Goal: Task Accomplishment & Management: Complete application form

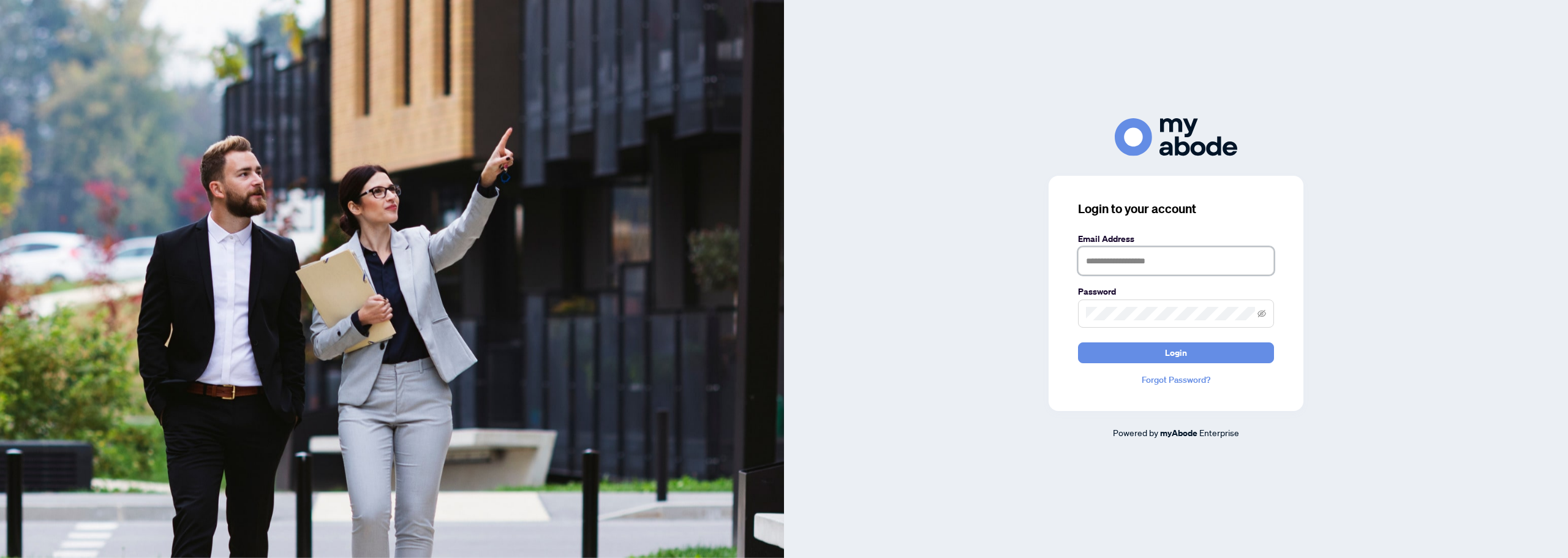
click at [1122, 262] on input "text" at bounding box center [1176, 261] width 196 height 28
type input "**********"
click at [1078, 342] on button "Login" at bounding box center [1176, 353] width 196 height 21
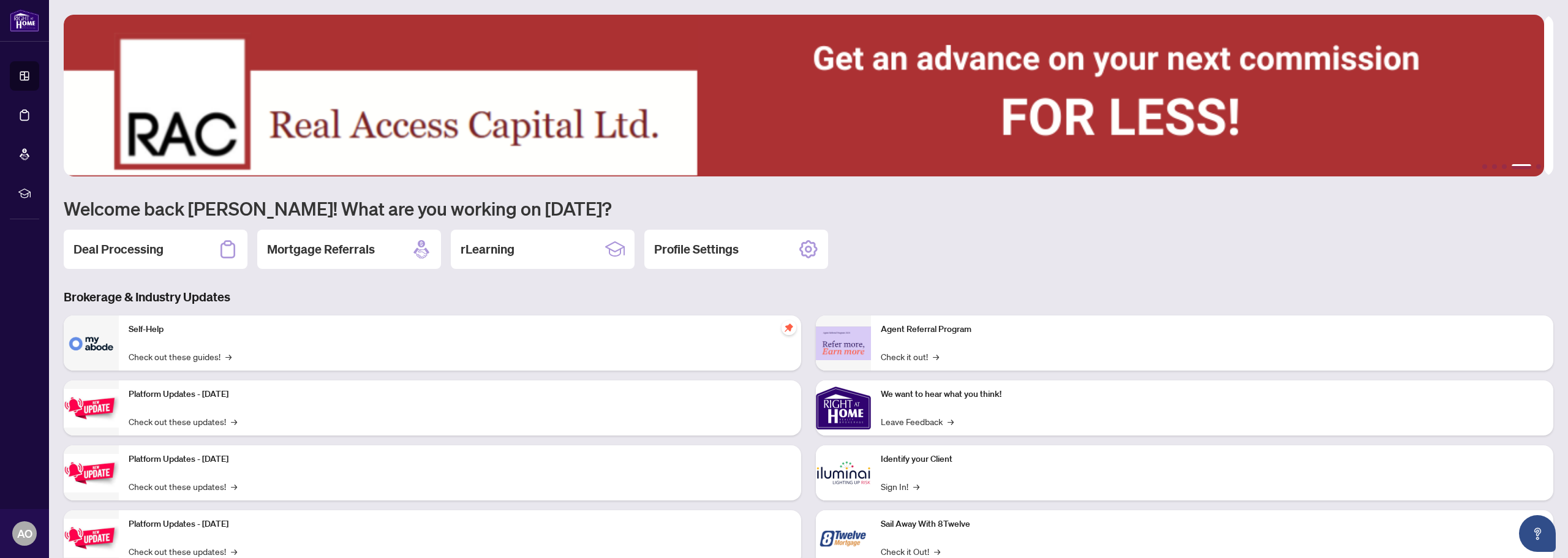
click at [178, 245] on div "Deal Processing" at bounding box center [156, 250] width 184 height 39
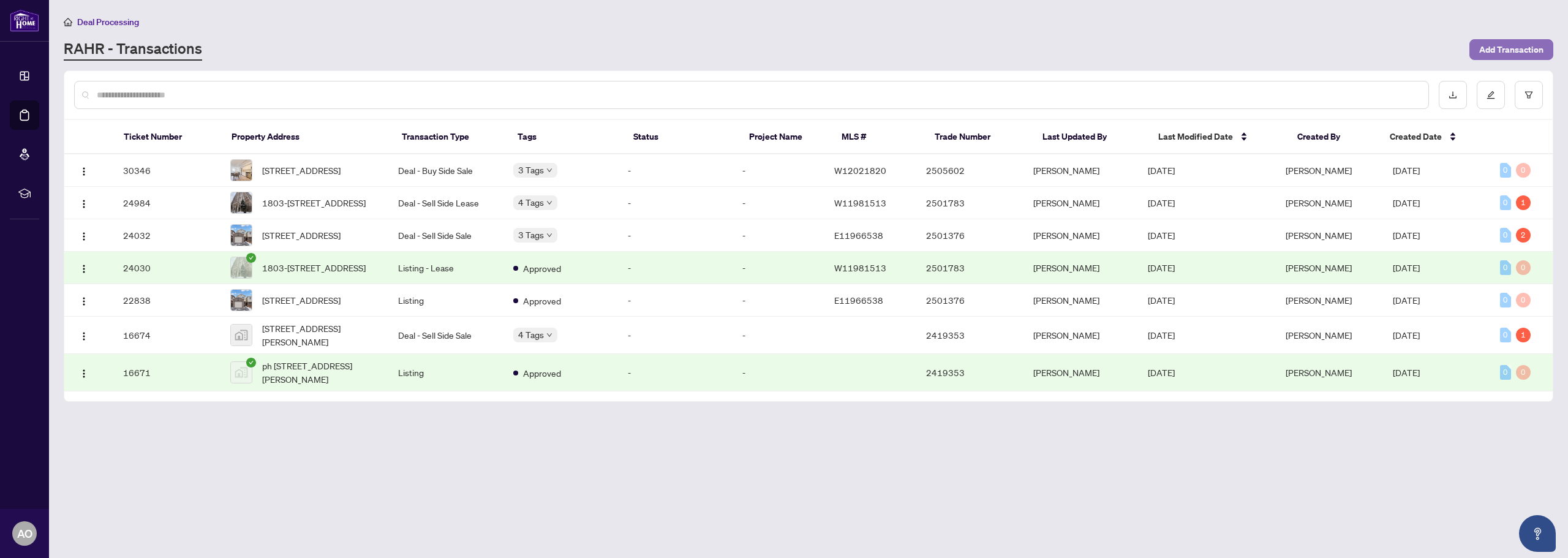
click at [1500, 51] on span "Add Transaction" at bounding box center [1511, 50] width 64 height 20
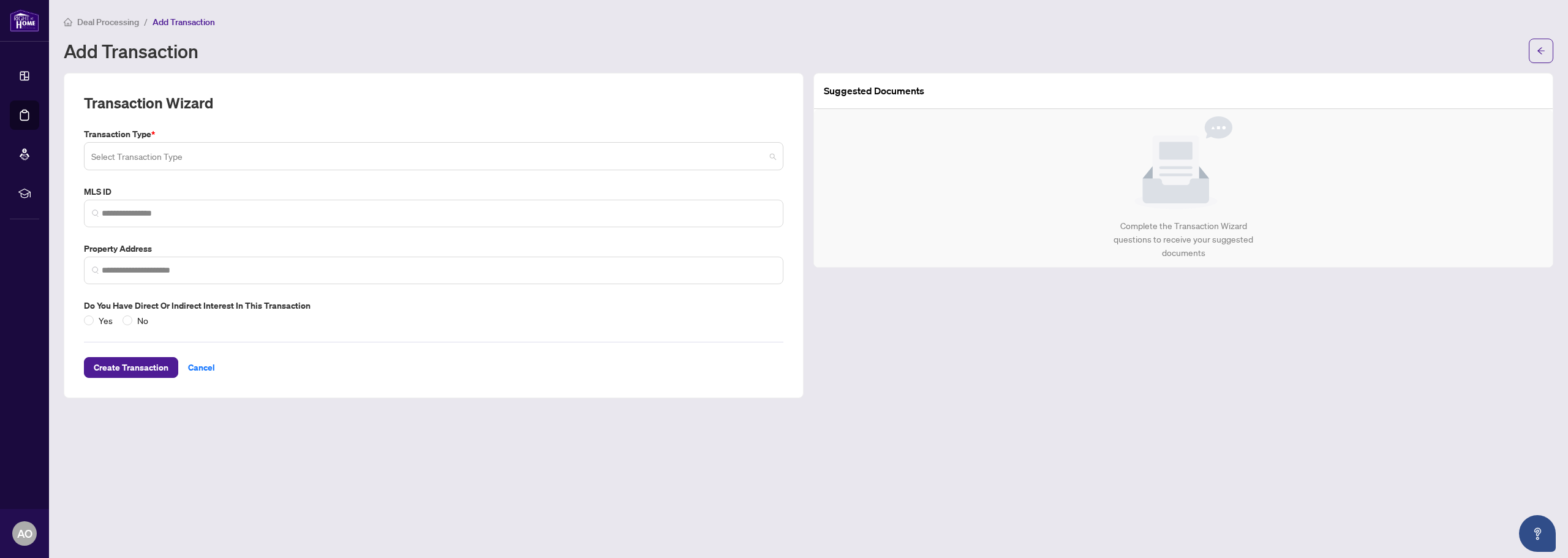
click at [127, 165] on input "search" at bounding box center [428, 158] width 674 height 27
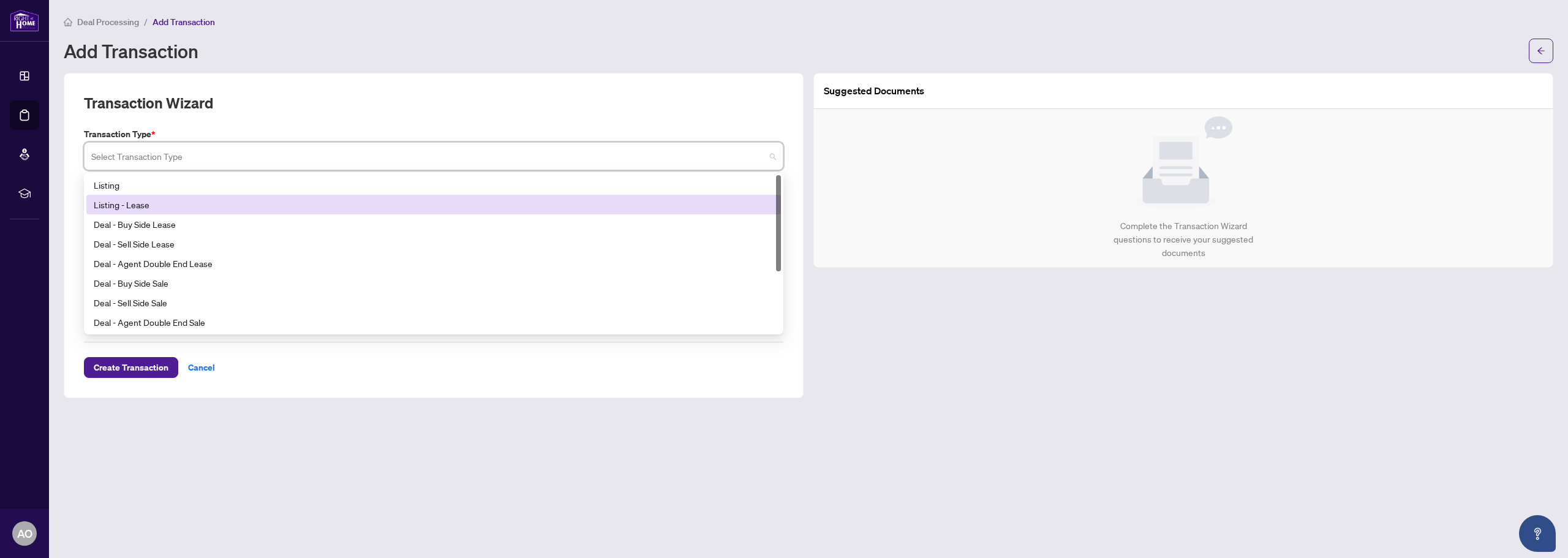
click at [171, 208] on div "Listing - Lease" at bounding box center [434, 205] width 680 height 13
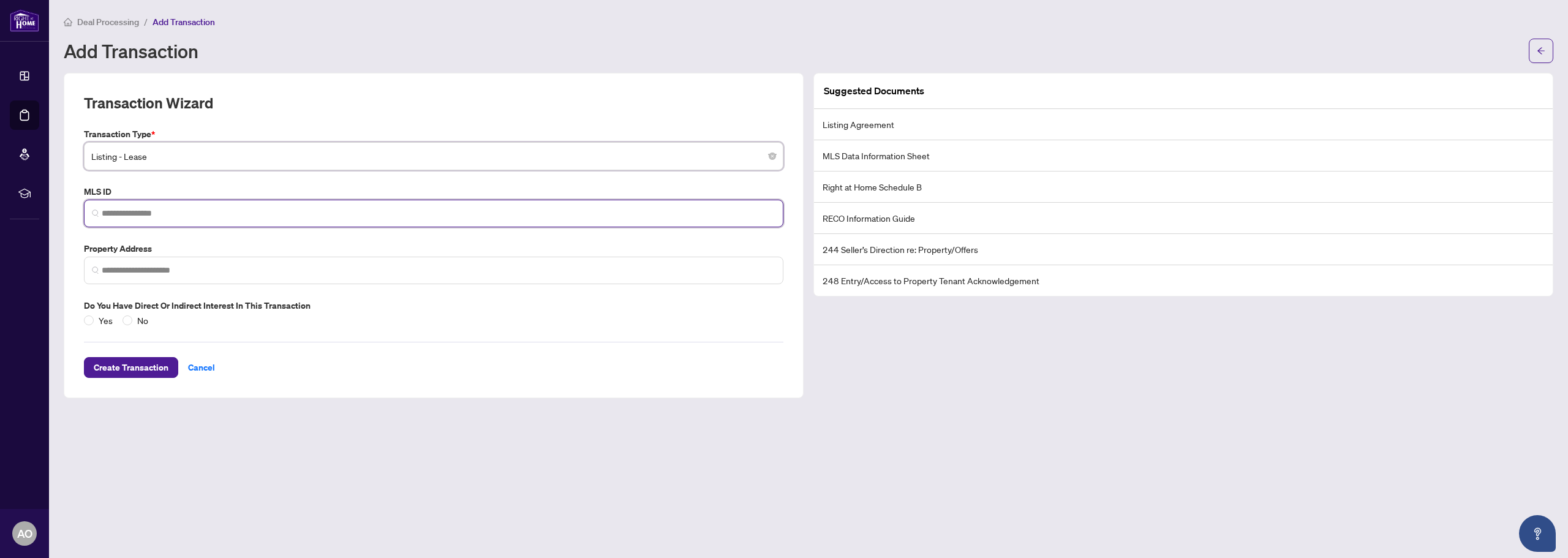
click at [292, 212] on input "search" at bounding box center [438, 213] width 674 height 13
type input "*"
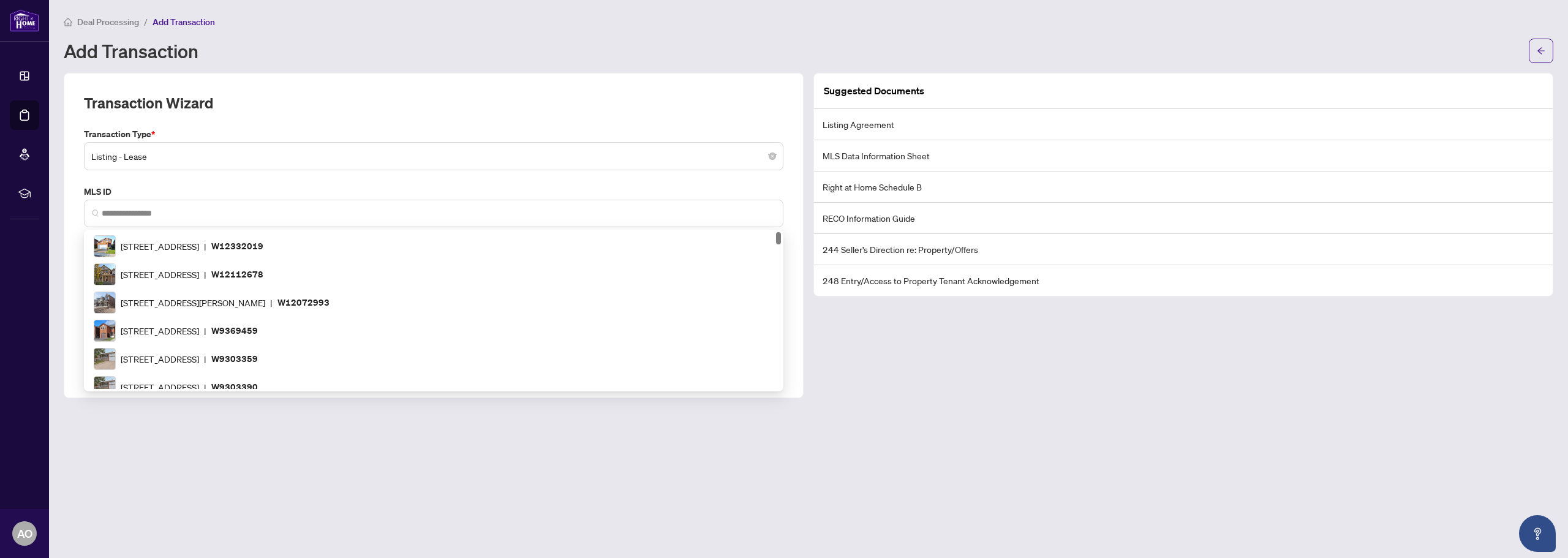
click at [361, 39] on div "Add Transaction" at bounding box center [808, 51] width 1490 height 25
click at [226, 214] on input "search" at bounding box center [438, 213] width 674 height 13
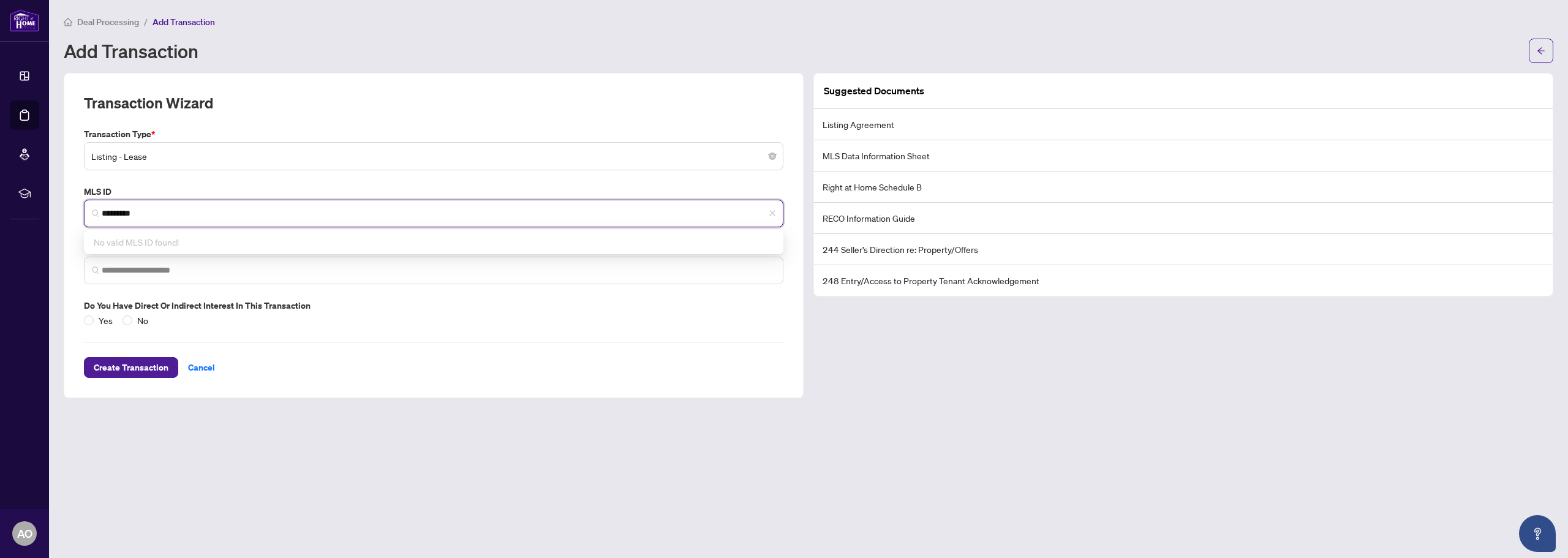
type input "*********"
